Goal: Task Accomplishment & Management: Use online tool/utility

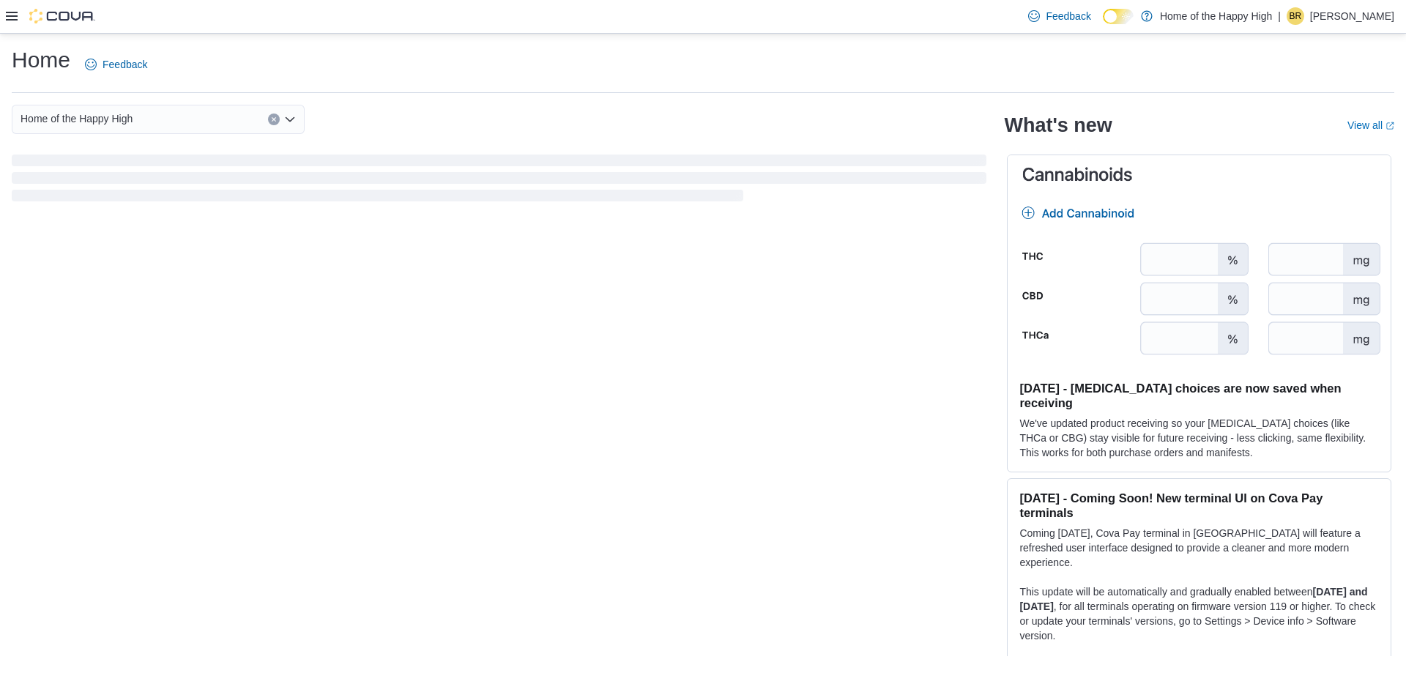
click at [11, 21] on icon at bounding box center [12, 16] width 12 height 12
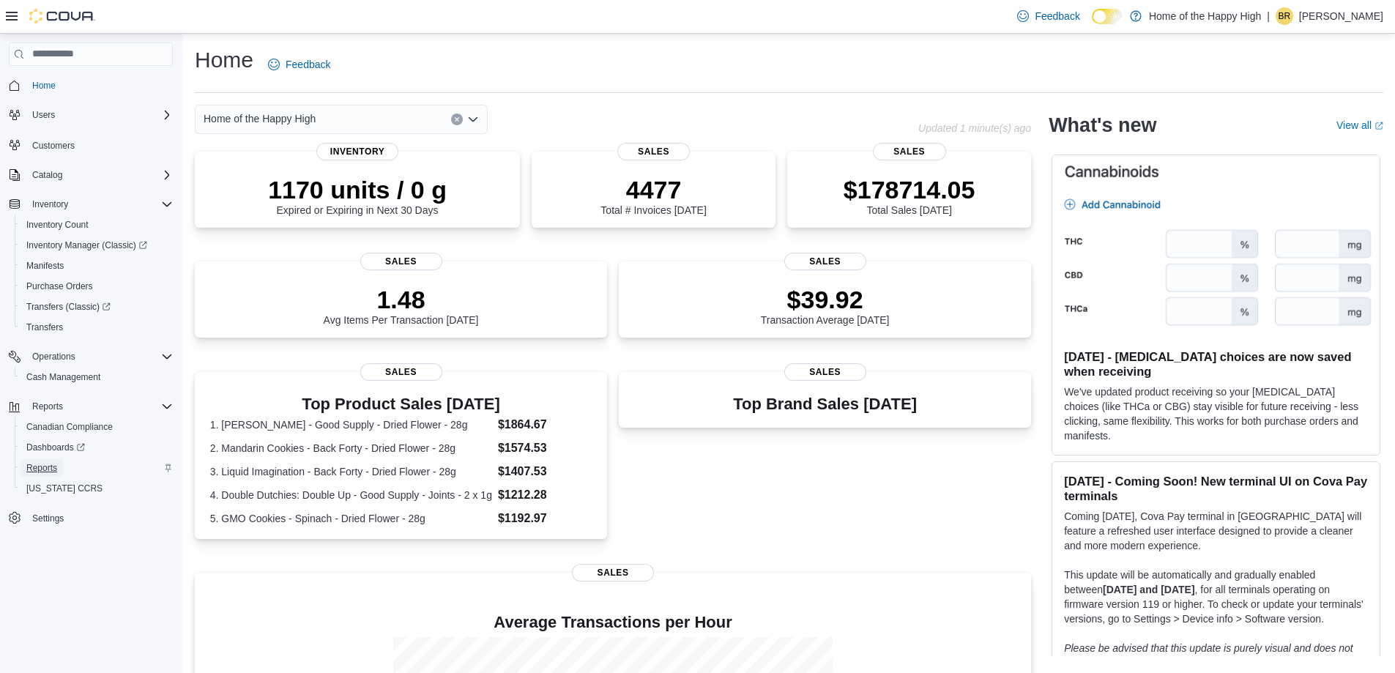
click at [53, 470] on span "Reports" at bounding box center [41, 468] width 31 height 12
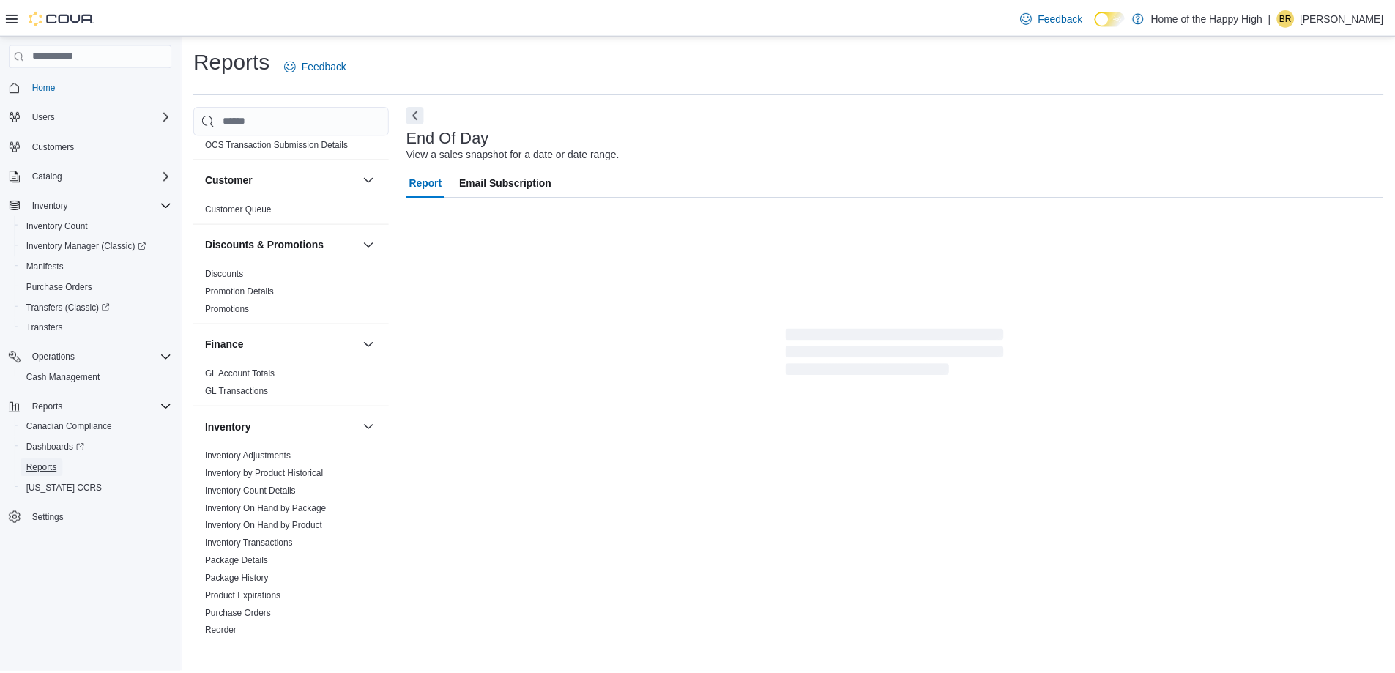
scroll to position [293, 0]
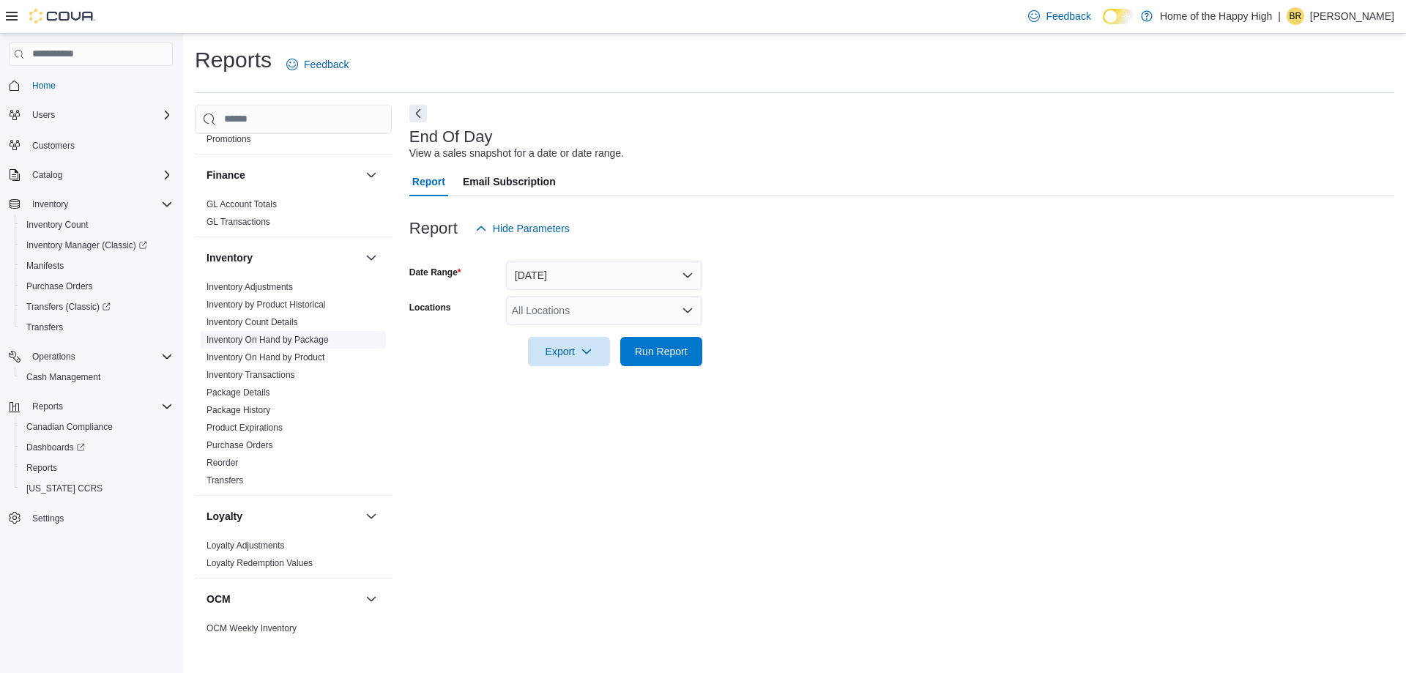
click at [309, 345] on span "Inventory On Hand by Package" at bounding box center [268, 340] width 122 height 12
click at [320, 338] on link "Inventory On Hand by Package" at bounding box center [268, 340] width 122 height 10
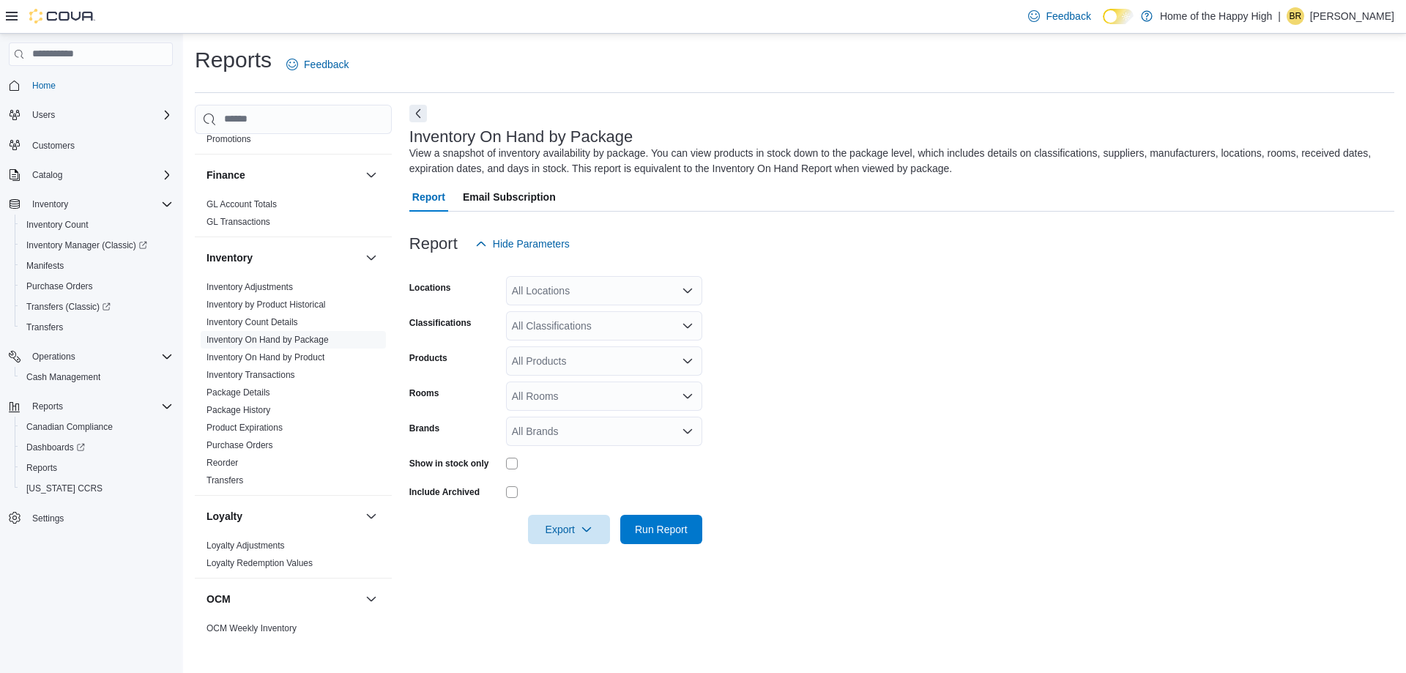
click at [617, 289] on div "All Locations" at bounding box center [604, 290] width 196 height 29
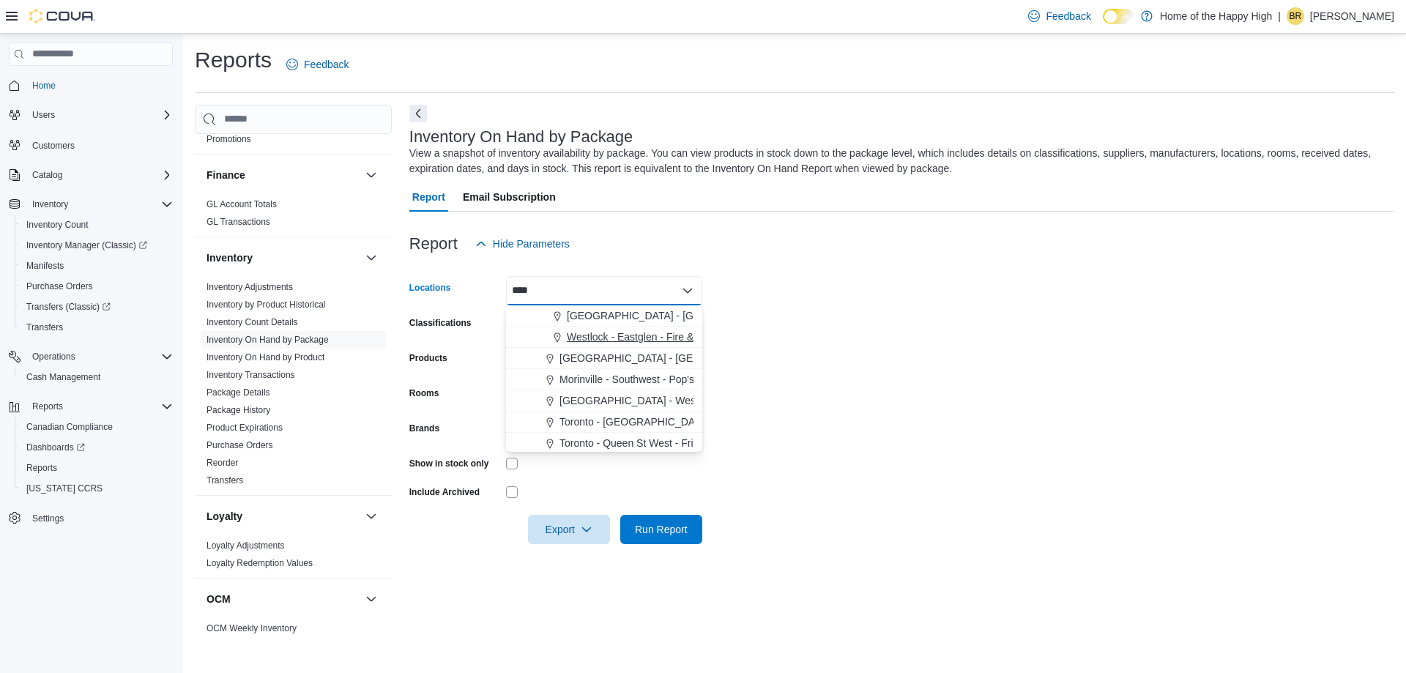
type input "****"
click at [616, 336] on span "Westlock - Eastglen - Fire & Flower" at bounding box center [647, 337] width 160 height 15
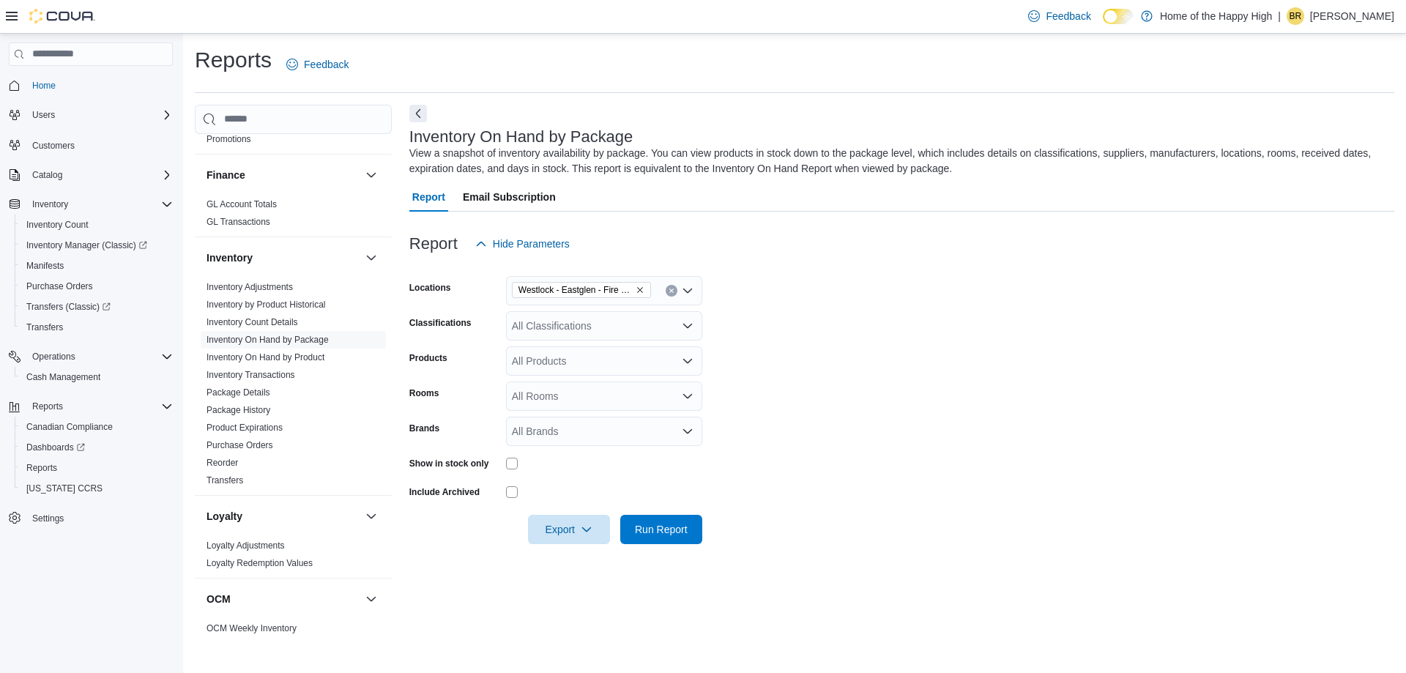
click at [925, 321] on form "Locations [GEOGRAPHIC_DATA] - [GEOGRAPHIC_DATA] - Fire & Flower Classifications…" at bounding box center [901, 402] width 985 height 286
click at [584, 331] on div "All Classifications" at bounding box center [604, 325] width 196 height 29
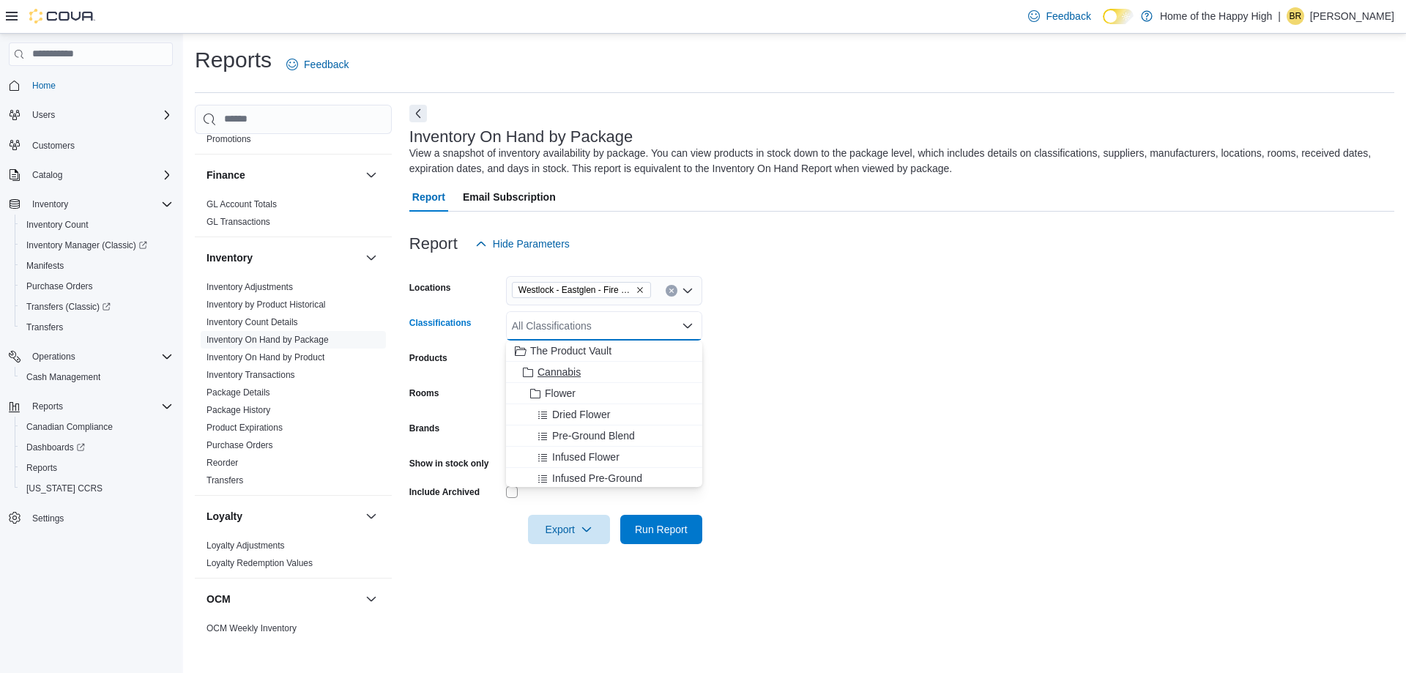
click at [563, 378] on span "Cannabis" at bounding box center [559, 372] width 43 height 15
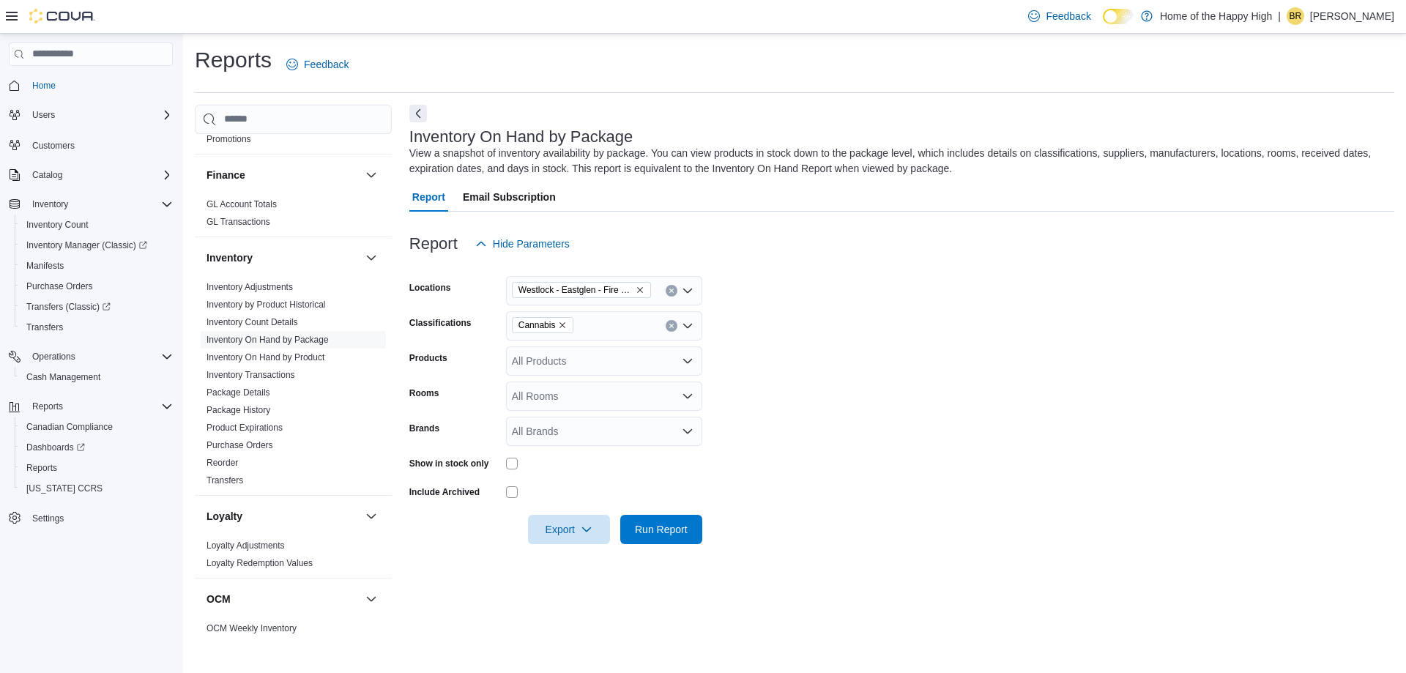
click at [826, 357] on form "Locations [GEOGRAPHIC_DATA] - [GEOGRAPHIC_DATA] - Fire & Flower Classifications…" at bounding box center [901, 402] width 985 height 286
click at [694, 527] on button "Run Report" at bounding box center [661, 528] width 82 height 29
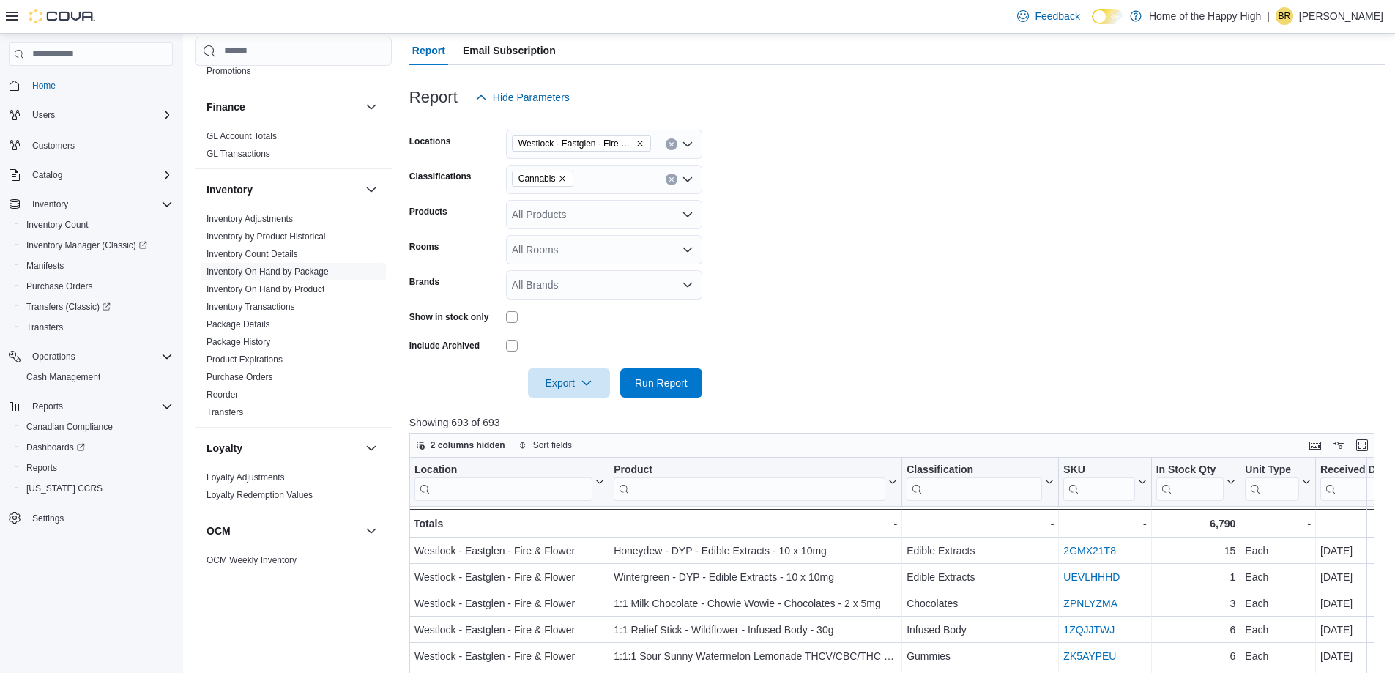
click at [527, 385] on div "Export Run Report" at bounding box center [555, 382] width 293 height 29
click at [557, 385] on span "Export" at bounding box center [569, 382] width 64 height 29
click at [576, 418] on button "Export to Excel" at bounding box center [572, 412] width 84 height 29
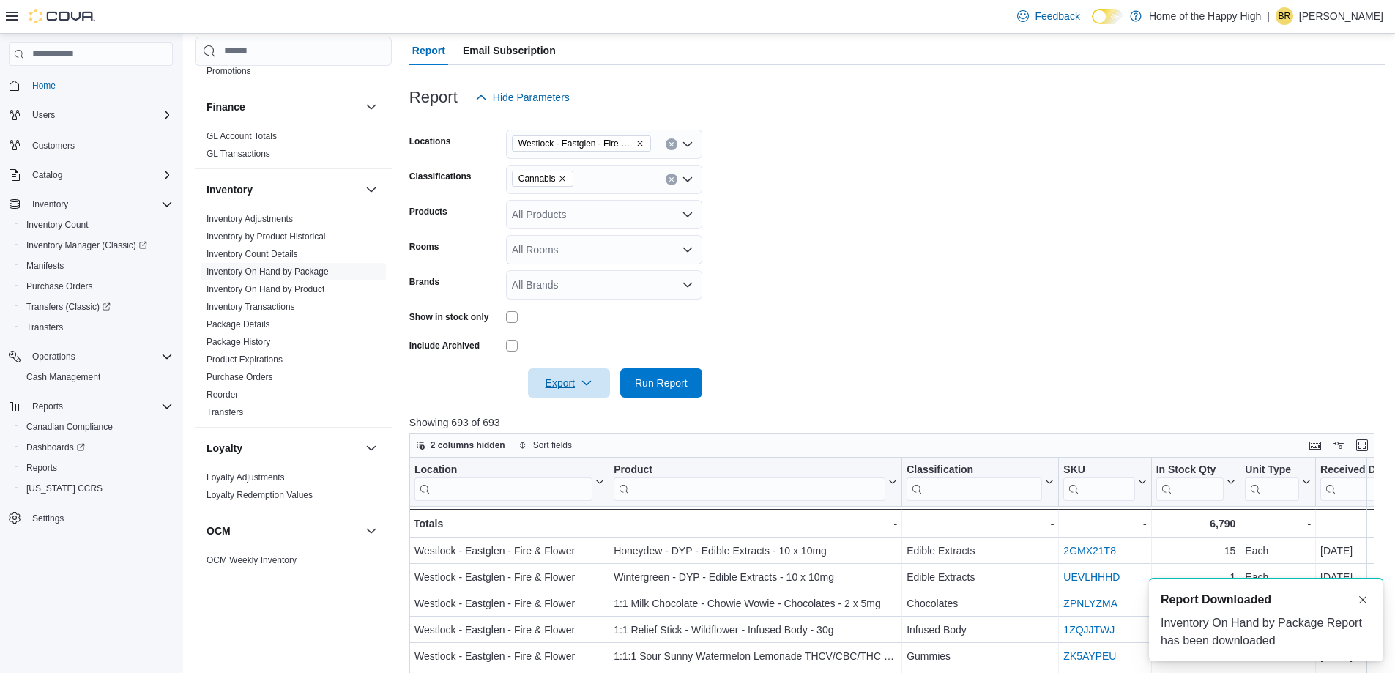
scroll to position [0, 0]
